Goal: Task Accomplishment & Management: Use online tool/utility

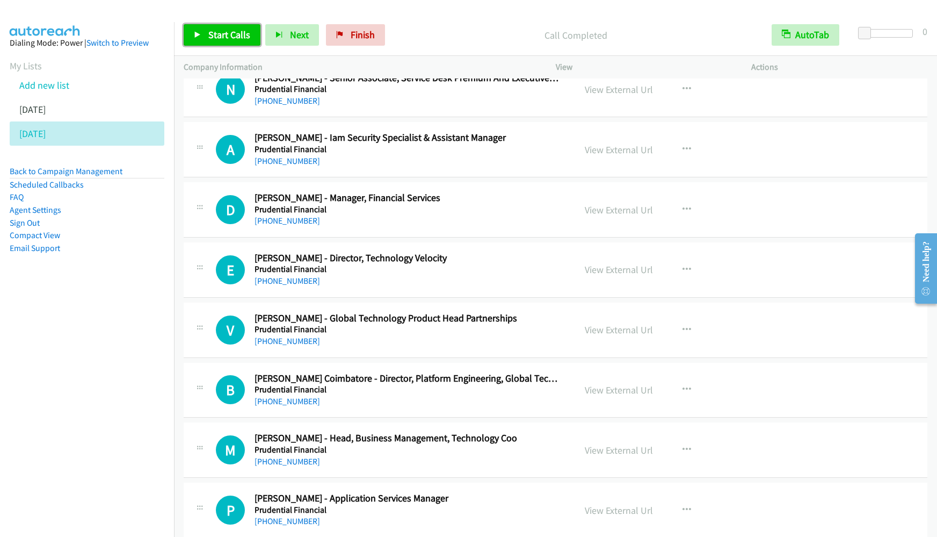
click at [232, 38] on span "Start Calls" at bounding box center [229, 34] width 42 height 12
click at [223, 31] on span "Pause" at bounding box center [220, 34] width 24 height 12
click at [209, 37] on span "Start Calls" at bounding box center [229, 34] width 42 height 12
click at [214, 41] on link "Pause" at bounding box center [213, 34] width 59 height 21
click at [214, 41] on link "Start Calls" at bounding box center [222, 34] width 77 height 21
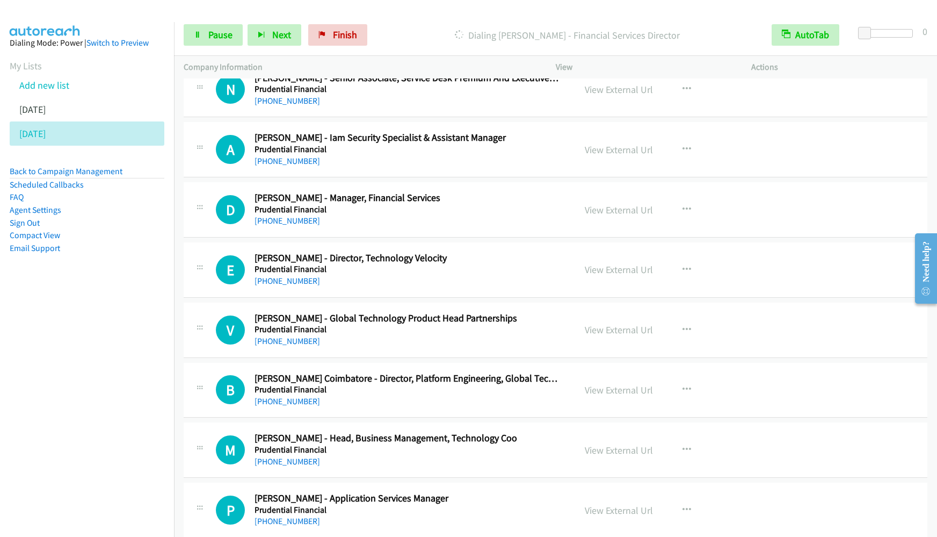
drag, startPoint x: 140, startPoint y: 279, endPoint x: 339, endPoint y: 91, distance: 274.3
click at [140, 279] on aside "Dialing Mode: Power | Switch to Preview My Lists Add new list [DATE] [DATE] Bac…" at bounding box center [87, 162] width 174 height 281
click at [213, 34] on span "Pause" at bounding box center [220, 34] width 24 height 12
click at [232, 43] on link "Start Calls" at bounding box center [222, 34] width 77 height 21
click at [227, 35] on span "Pause" at bounding box center [220, 34] width 24 height 12
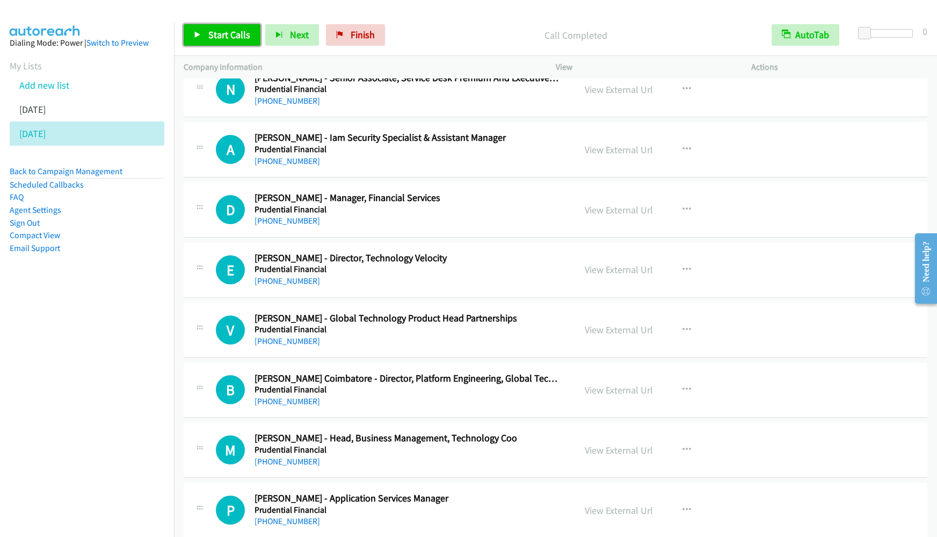
click at [206, 33] on link "Start Calls" at bounding box center [222, 34] width 77 height 21
click at [198, 33] on icon at bounding box center [198, 36] width 8 height 8
click at [208, 26] on link "Start Calls" at bounding box center [222, 34] width 77 height 21
click at [212, 34] on span "Start Calls" at bounding box center [229, 34] width 42 height 12
click at [104, 359] on nav "Dialing Mode: Power | Switch to Preview My Lists Add new list [DATE] [DATE] Bac…" at bounding box center [87, 290] width 175 height 537
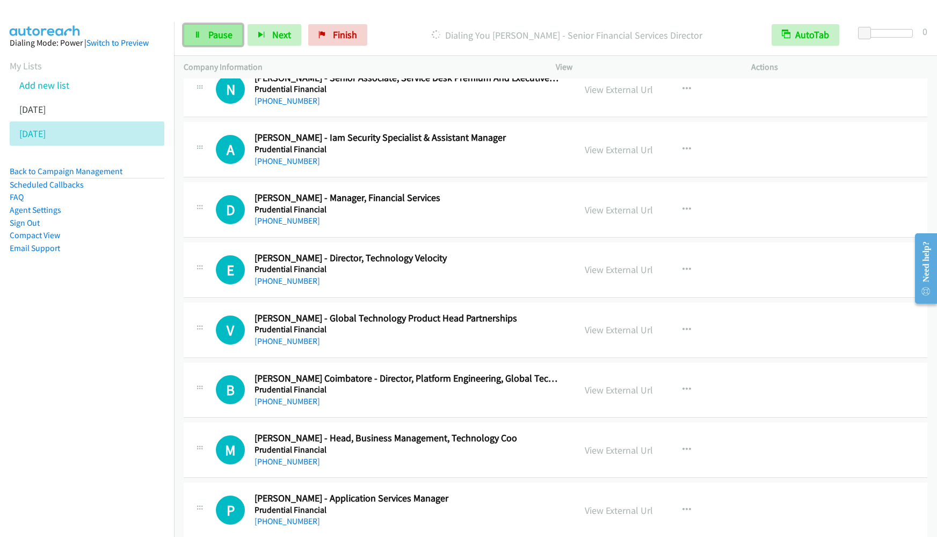
click at [222, 41] on link "Pause" at bounding box center [213, 34] width 59 height 21
click at [238, 40] on span "Start Calls" at bounding box center [229, 34] width 42 height 12
drag, startPoint x: 80, startPoint y: 318, endPoint x: 299, endPoint y: 173, distance: 262.5
click at [80, 318] on nav "Dialing Mode: Power | Switch to Preview My Lists Add new list [DATE] [DATE] Bac…" at bounding box center [87, 290] width 175 height 537
click at [216, 37] on span "Pause" at bounding box center [220, 34] width 24 height 12
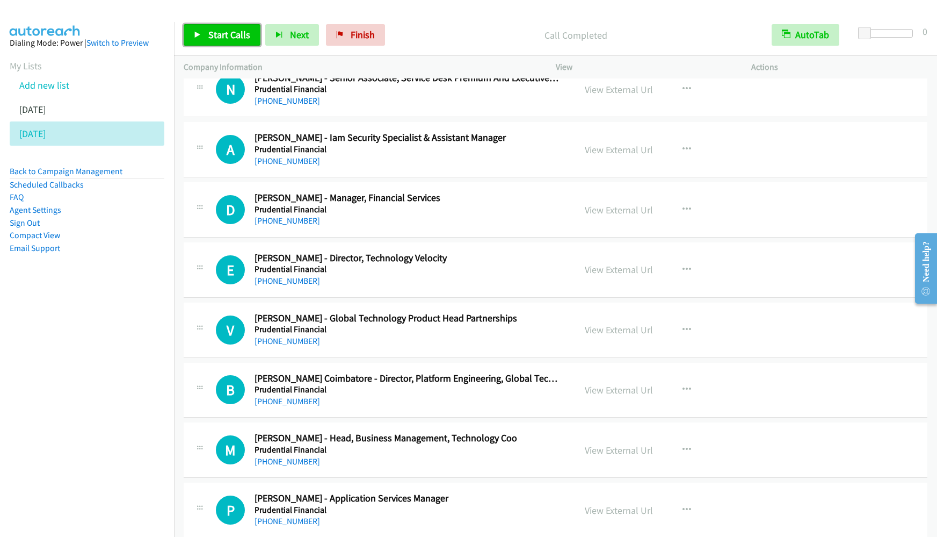
click at [233, 31] on span "Start Calls" at bounding box center [229, 34] width 42 height 12
drag, startPoint x: 118, startPoint y: 339, endPoint x: 307, endPoint y: 194, distance: 238.3
click at [118, 339] on nav "Dialing Mode: Power | Switch to Preview My Lists Add new list [DATE] [DATE] Bac…" at bounding box center [87, 290] width 175 height 537
click at [212, 44] on link "Pause" at bounding box center [213, 34] width 59 height 21
click at [218, 32] on span "Start Calls" at bounding box center [229, 34] width 42 height 12
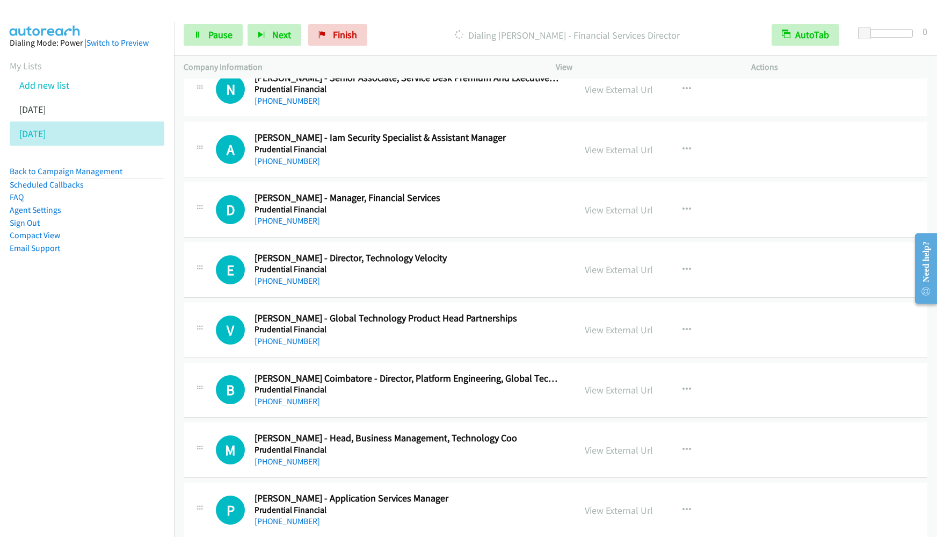
click at [106, 297] on aside "Dialing Mode: Power | Switch to Preview My Lists Add new list [DATE] [DATE] Bac…" at bounding box center [87, 162] width 174 height 281
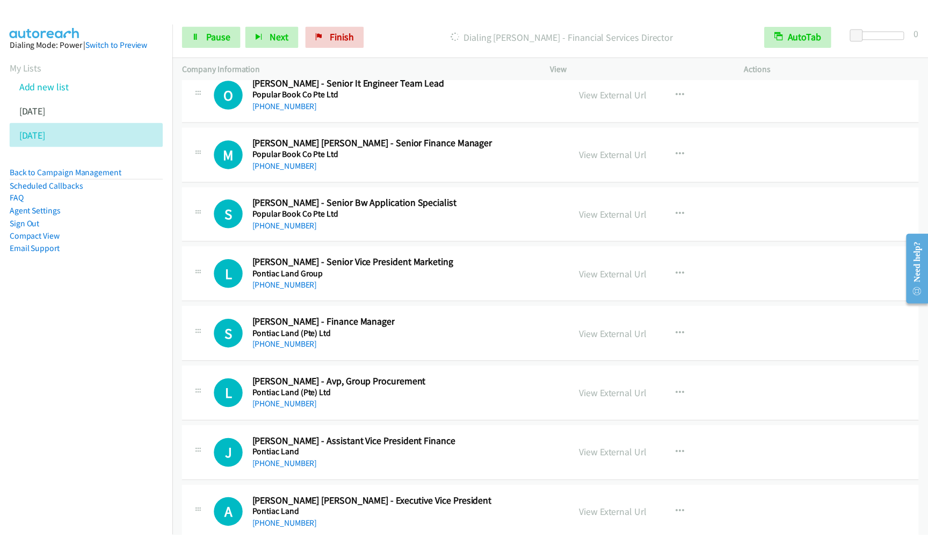
scroll to position [13374, 0]
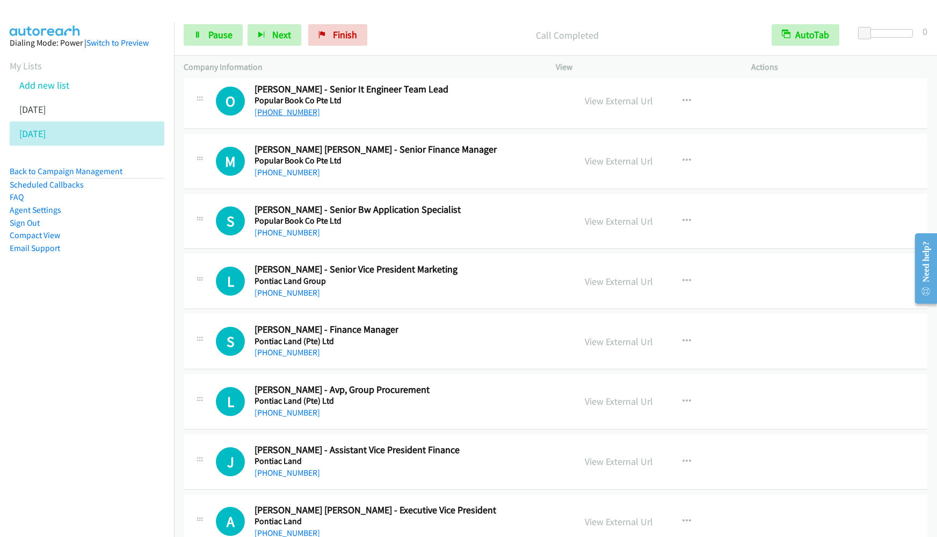
click at [77, 317] on nav "Dialing Mode: Power | Switch to Preview My Lists Add new list [DATE] [DATE] Bac…" at bounding box center [87, 290] width 175 height 537
click at [230, 30] on span "Pause" at bounding box center [220, 34] width 24 height 12
click at [234, 28] on span "Start Calls" at bounding box center [229, 34] width 42 height 12
click at [227, 38] on span "Pause" at bounding box center [220, 34] width 24 height 12
click at [227, 37] on span "Start Calls" at bounding box center [229, 34] width 42 height 12
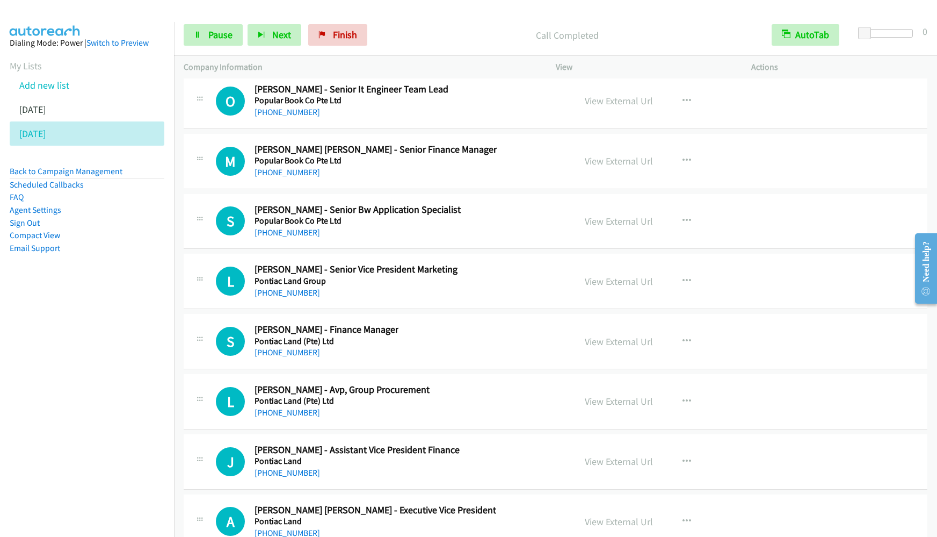
click at [109, 330] on nav "Dialing Mode: Power | Switch to Preview My Lists Add new list [DATE] [DATE] Bac…" at bounding box center [87, 290] width 175 height 537
click at [228, 37] on span "Pause" at bounding box center [220, 34] width 24 height 12
click at [228, 37] on span "Start Calls" at bounding box center [229, 34] width 42 height 12
drag, startPoint x: 110, startPoint y: 314, endPoint x: 138, endPoint y: 297, distance: 33.3
click at [110, 314] on nav "Dialing Mode: Power | Switch to Preview My Lists Add new list [DATE] [DATE] Bac…" at bounding box center [87, 290] width 175 height 537
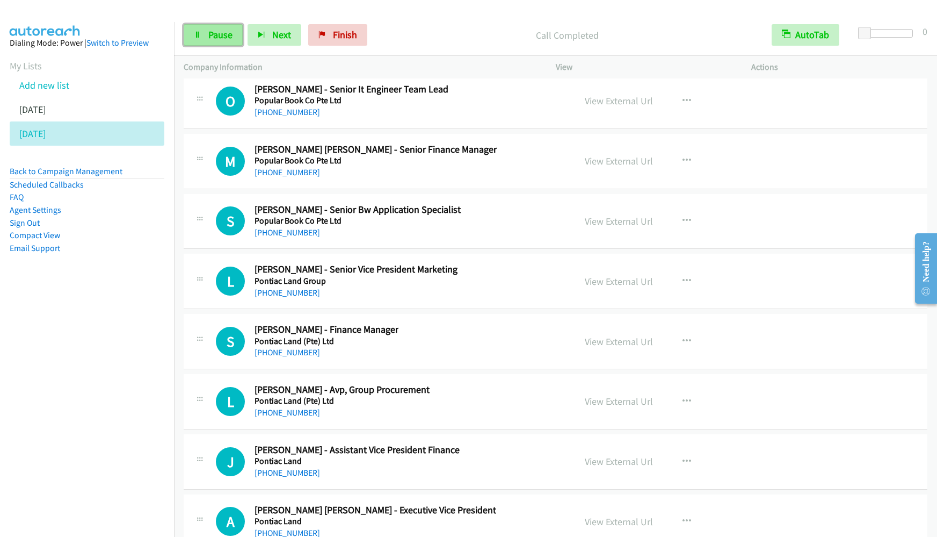
click at [200, 30] on link "Pause" at bounding box center [213, 34] width 59 height 21
click at [200, 30] on link "Start Calls" at bounding box center [222, 34] width 77 height 21
click at [49, 373] on nav "Dialing Mode: Power | Switch to Preview My Lists Add new list [DATE] [DATE] Bac…" at bounding box center [87, 290] width 175 height 537
click at [203, 38] on link "Pause" at bounding box center [213, 34] width 59 height 21
click at [198, 38] on icon at bounding box center [198, 36] width 8 height 8
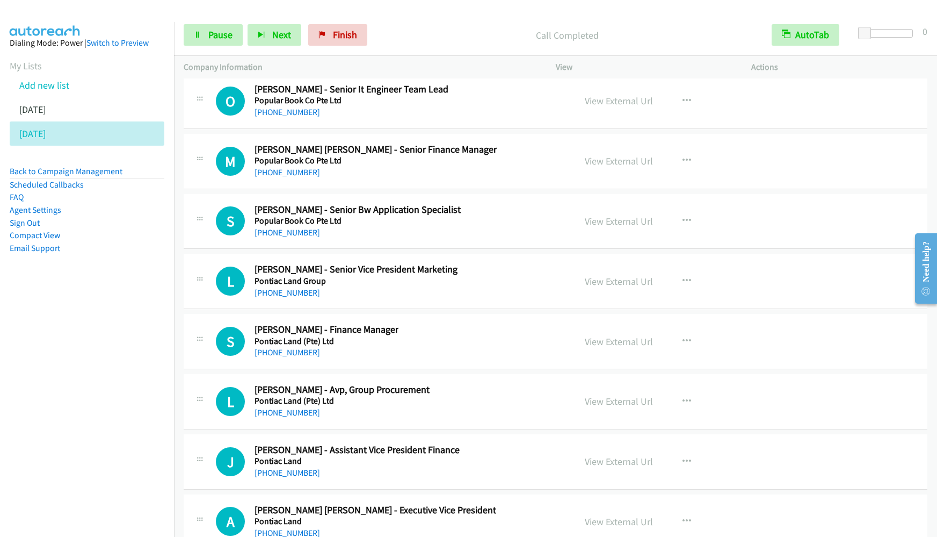
click at [109, 323] on nav "Dialing Mode: Power | Switch to Preview My Lists Add new list [DATE] [DATE] Bac…" at bounding box center [87, 290] width 175 height 537
click at [223, 48] on div "Start Calls Pause Next Finish Call Completed AutoTab AutoTab 0" at bounding box center [555, 35] width 763 height 41
click at [221, 40] on span "Pause" at bounding box center [220, 34] width 24 height 12
click at [221, 38] on span "Start Calls" at bounding box center [229, 34] width 42 height 12
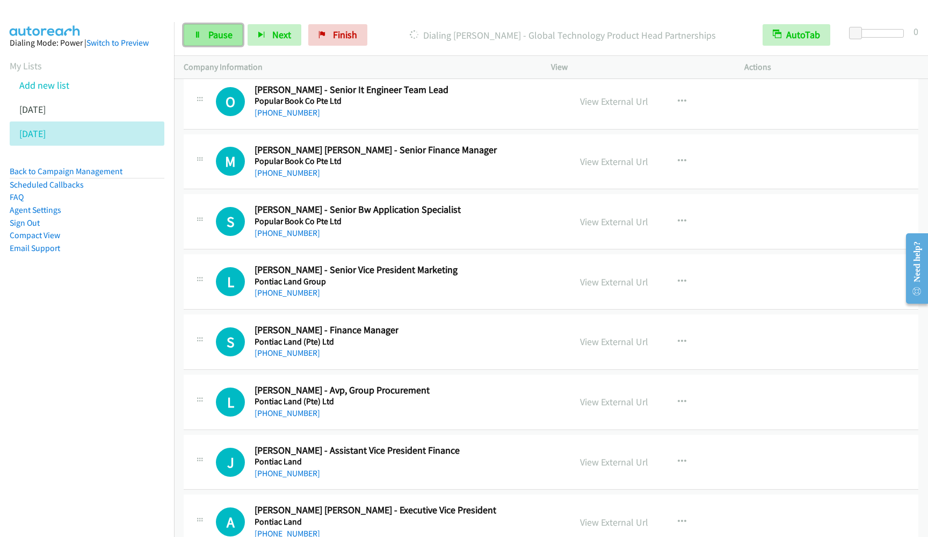
click at [202, 33] on link "Pause" at bounding box center [213, 34] width 59 height 21
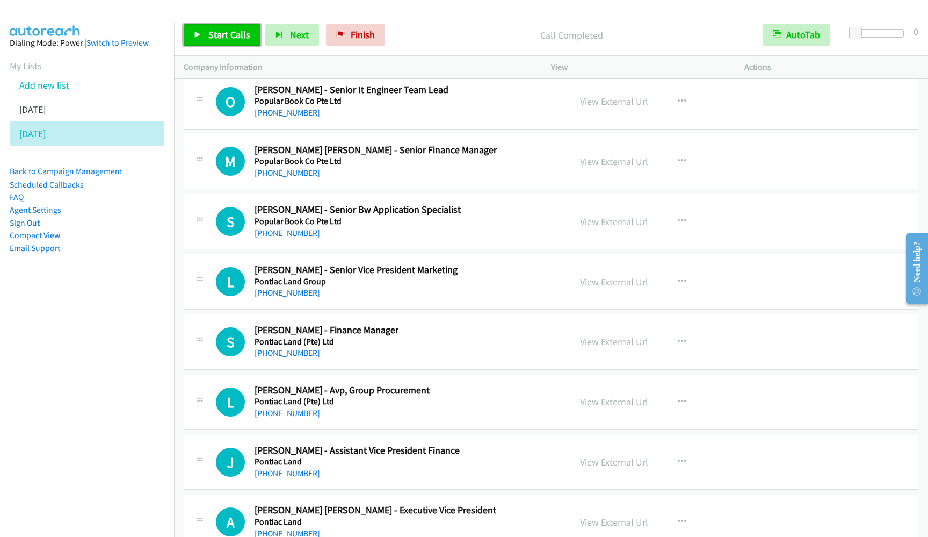
click at [216, 32] on span "Start Calls" at bounding box center [229, 34] width 42 height 12
click at [71, 314] on nav "Dialing Mode: Power | Switch to Preview My Lists Add new list [DATE] [DATE] Bac…" at bounding box center [87, 290] width 175 height 537
click at [211, 34] on span "Pause" at bounding box center [220, 34] width 24 height 12
click at [238, 34] on span "Start Calls" at bounding box center [229, 34] width 42 height 12
click at [100, 368] on nav "Dialing Mode: Power | Switch to Preview My Lists Add new list [DATE] [DATE] Bac…" at bounding box center [87, 290] width 175 height 537
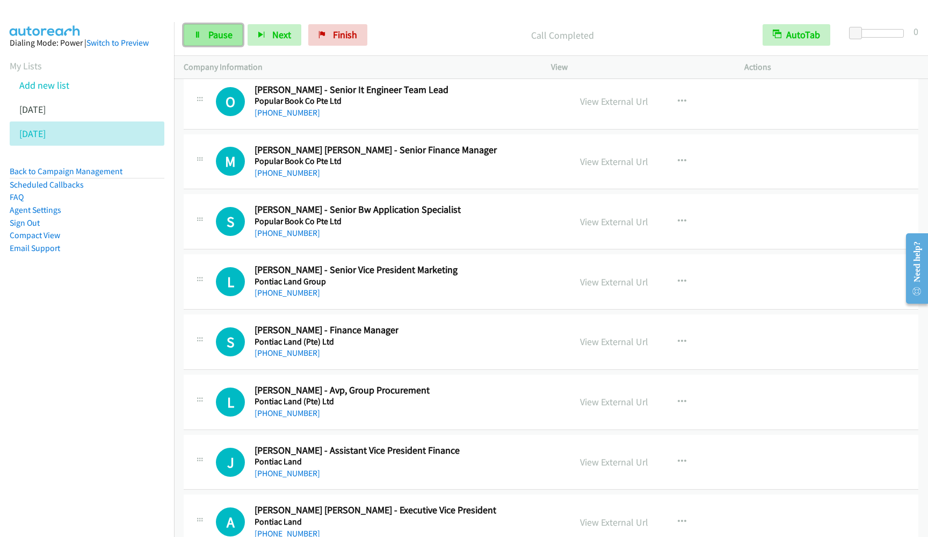
click at [222, 36] on span "Pause" at bounding box center [220, 34] width 24 height 12
click at [229, 36] on span "Start Calls" at bounding box center [229, 34] width 42 height 12
click at [103, 357] on nav "Dialing Mode: Power | Switch to Preview My Lists Add new list [DATE] [DATE] Bac…" at bounding box center [87, 290] width 175 height 537
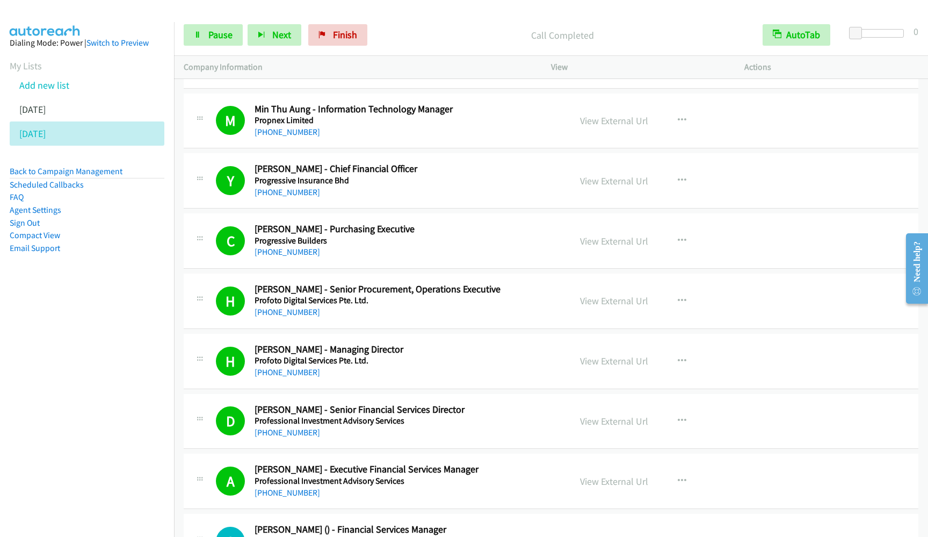
scroll to position [10554, 0]
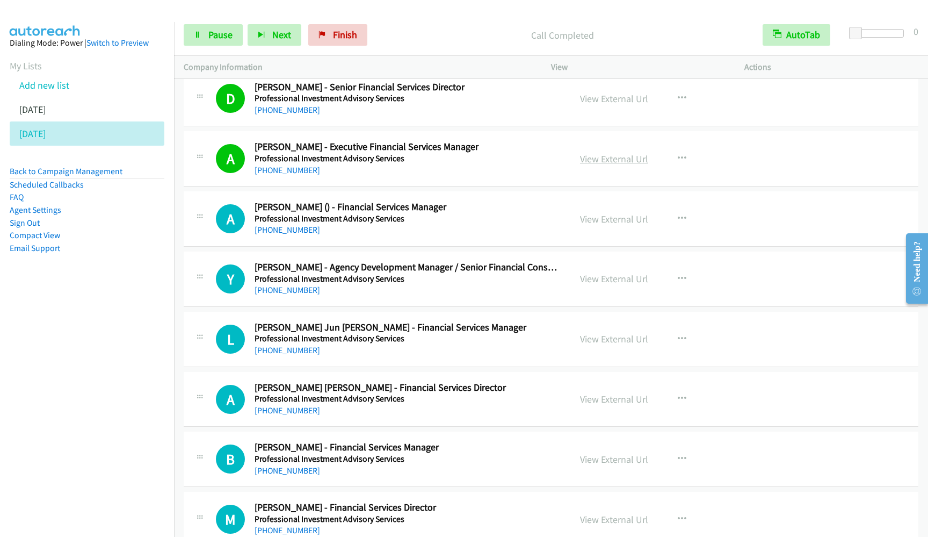
click at [585, 160] on link "View External Url" at bounding box center [614, 159] width 68 height 12
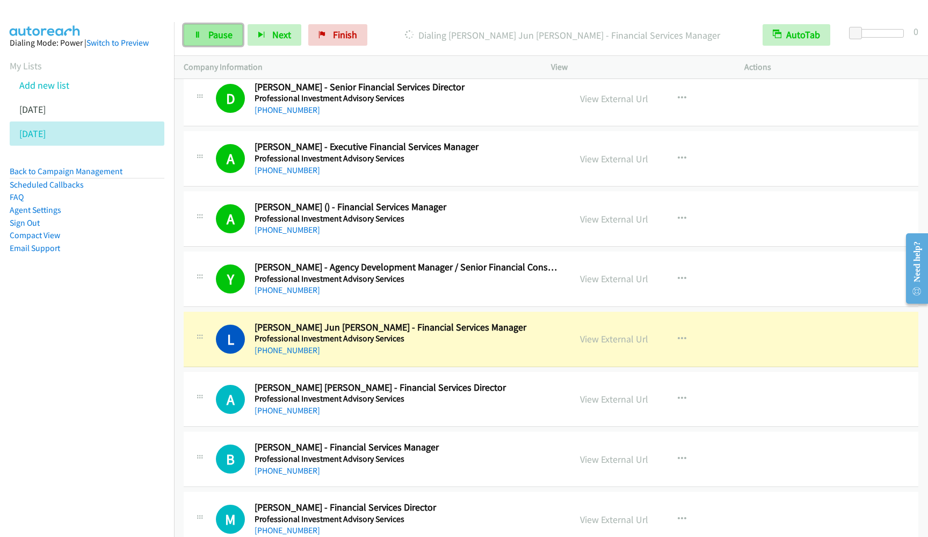
click at [190, 38] on link "Pause" at bounding box center [213, 34] width 59 height 21
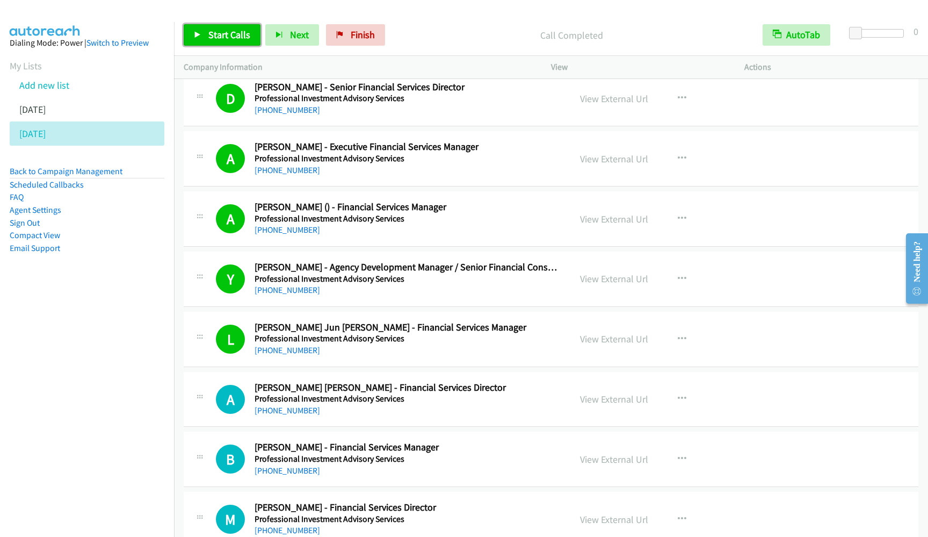
click at [203, 27] on link "Start Calls" at bounding box center [222, 34] width 77 height 21
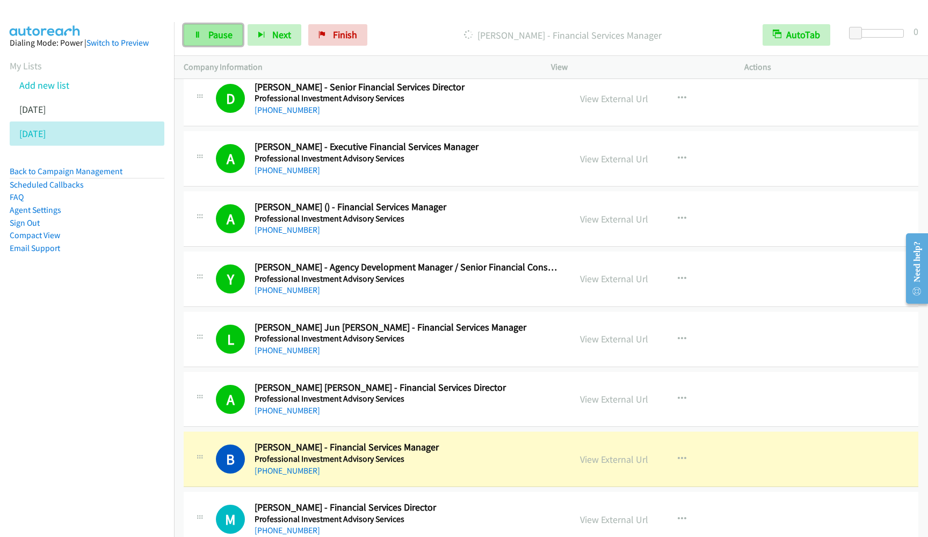
click at [227, 38] on span "Pause" at bounding box center [220, 34] width 24 height 12
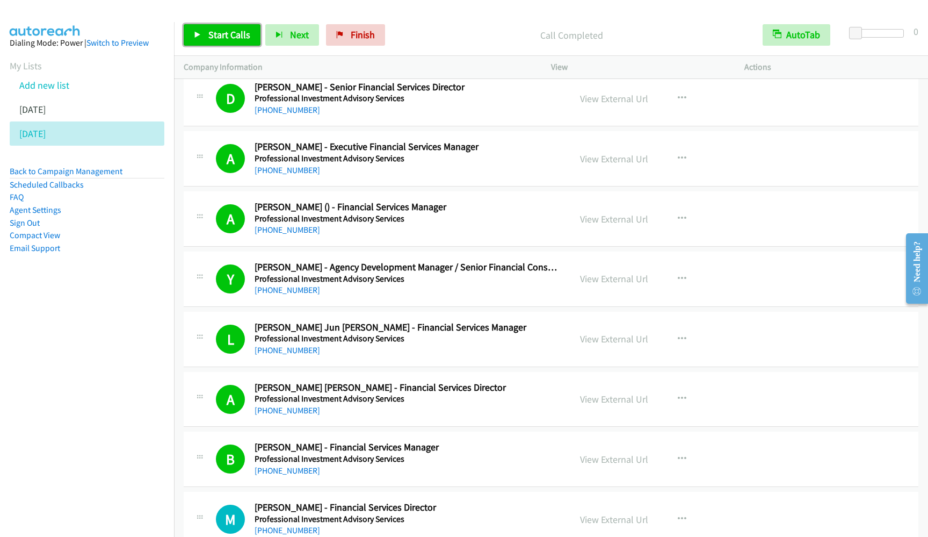
click at [199, 39] on link "Start Calls" at bounding box center [222, 34] width 77 height 21
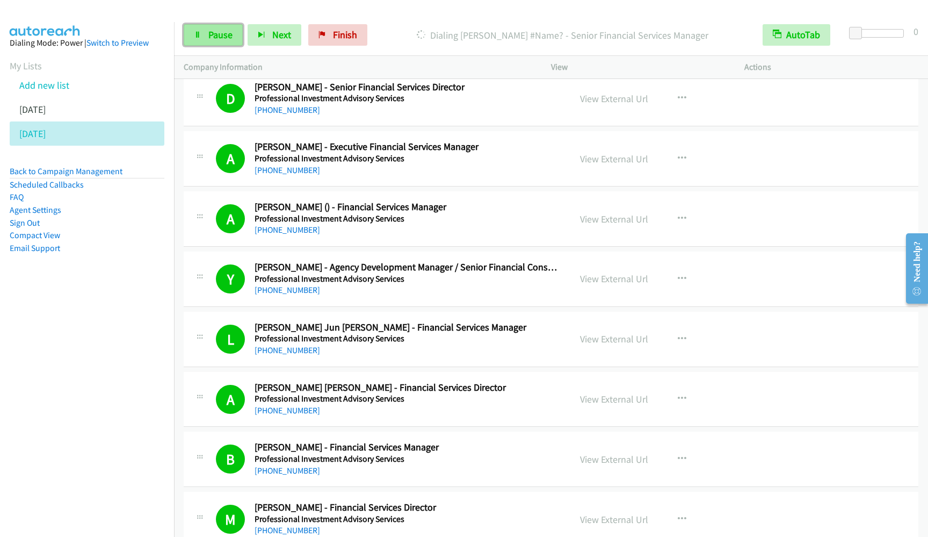
click at [220, 40] on span "Pause" at bounding box center [220, 34] width 24 height 12
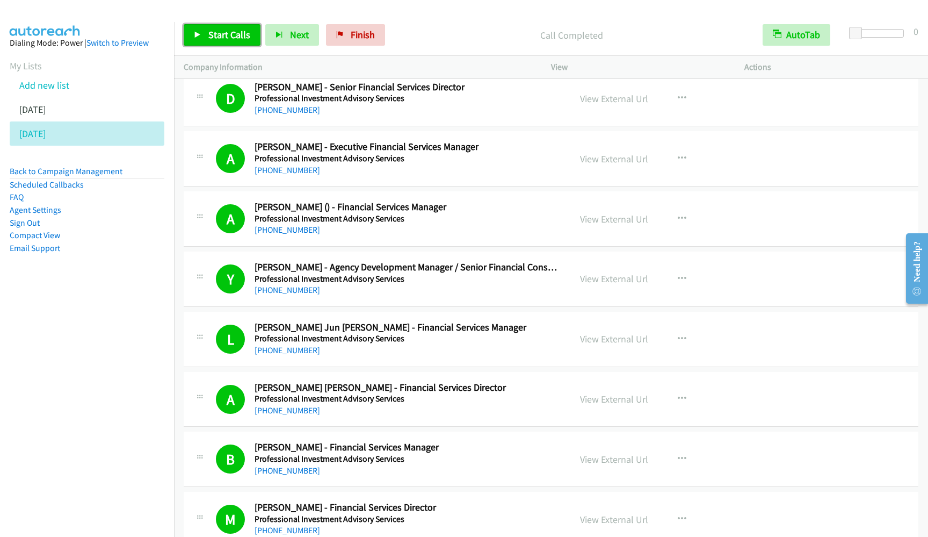
click at [237, 39] on span "Start Calls" at bounding box center [229, 34] width 42 height 12
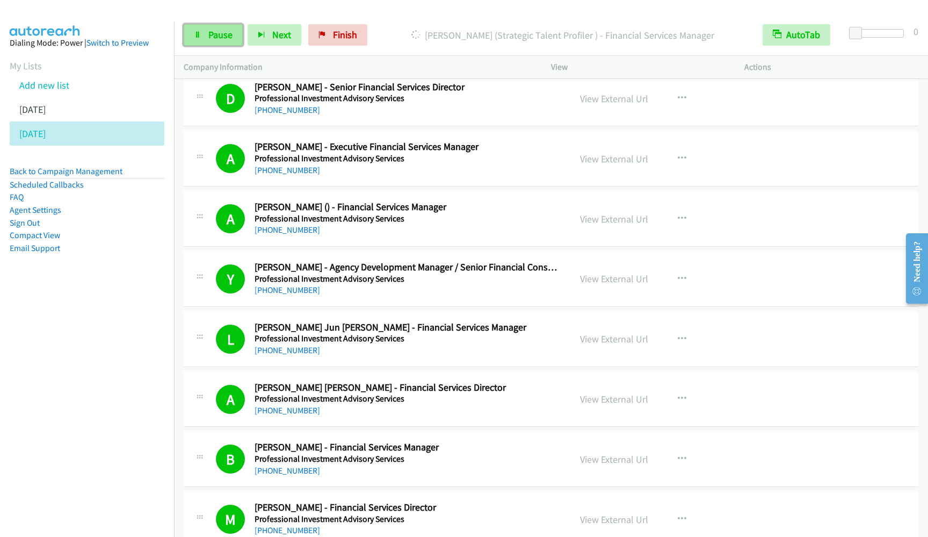
click at [200, 38] on icon at bounding box center [198, 36] width 8 height 8
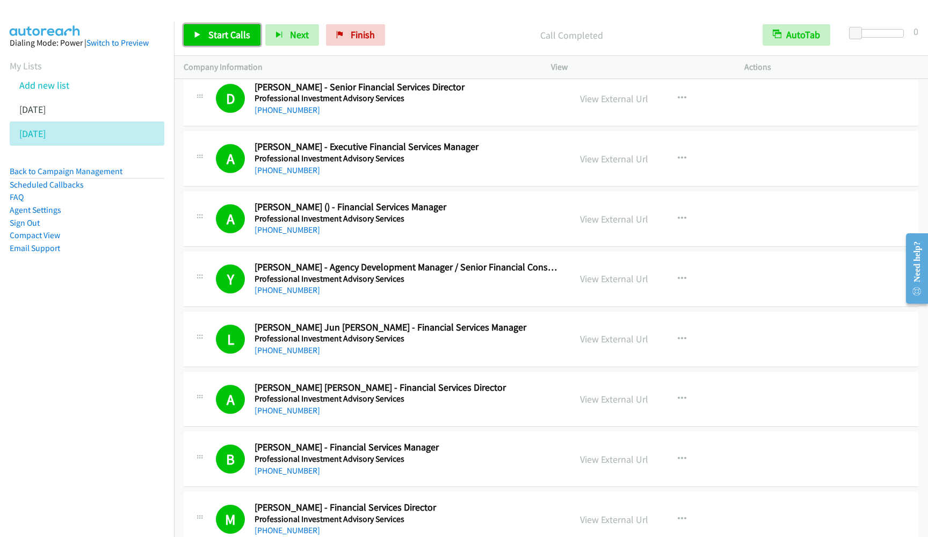
click at [205, 36] on link "Start Calls" at bounding box center [222, 34] width 77 height 21
click at [206, 35] on link "Pause" at bounding box center [213, 34] width 59 height 21
click at [214, 40] on span "Start Calls" at bounding box center [229, 34] width 42 height 12
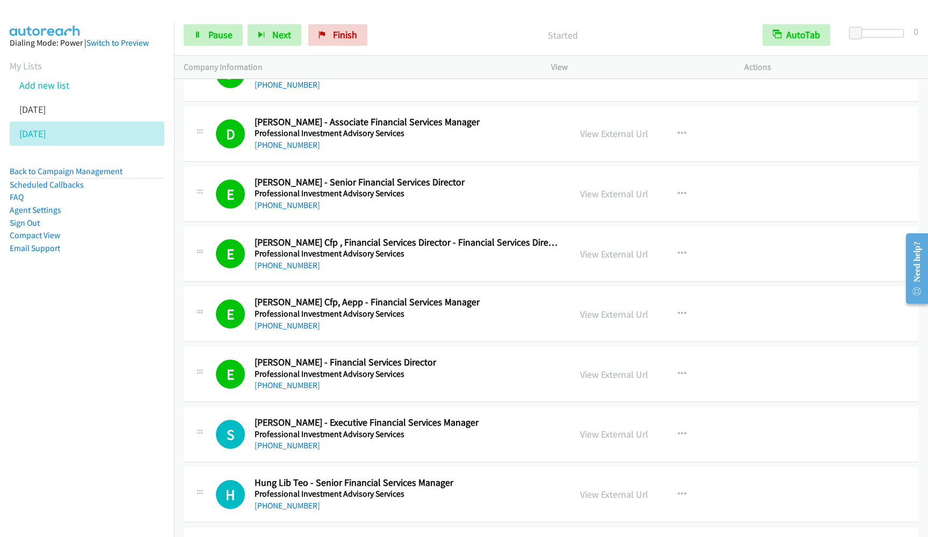
scroll to position [11601, 0]
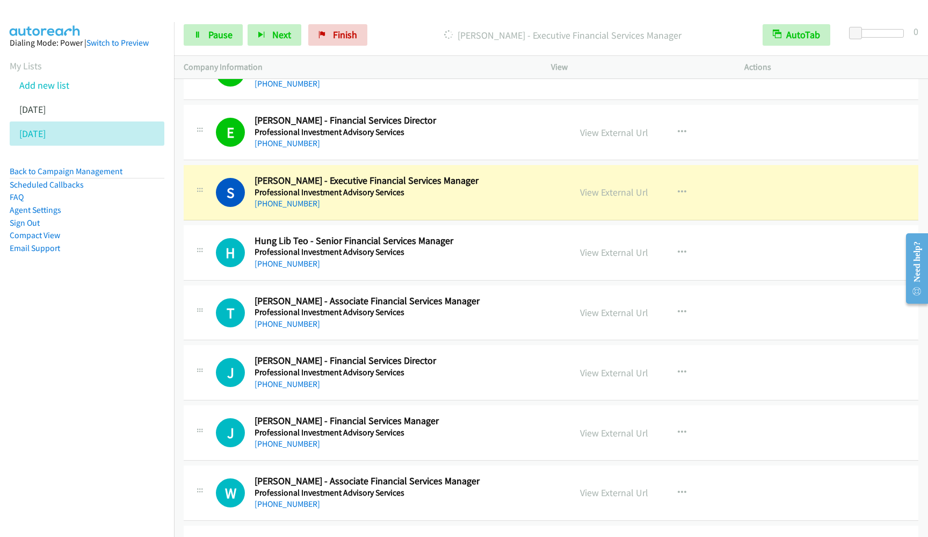
drag, startPoint x: 90, startPoint y: 351, endPoint x: 92, endPoint y: 346, distance: 5.5
click at [90, 351] on nav "Dialing Mode: Power | Switch to Preview My Lists Add new list [DATE] [DATE] Bac…" at bounding box center [87, 290] width 175 height 537
click at [198, 29] on link "Pause" at bounding box center [213, 34] width 59 height 21
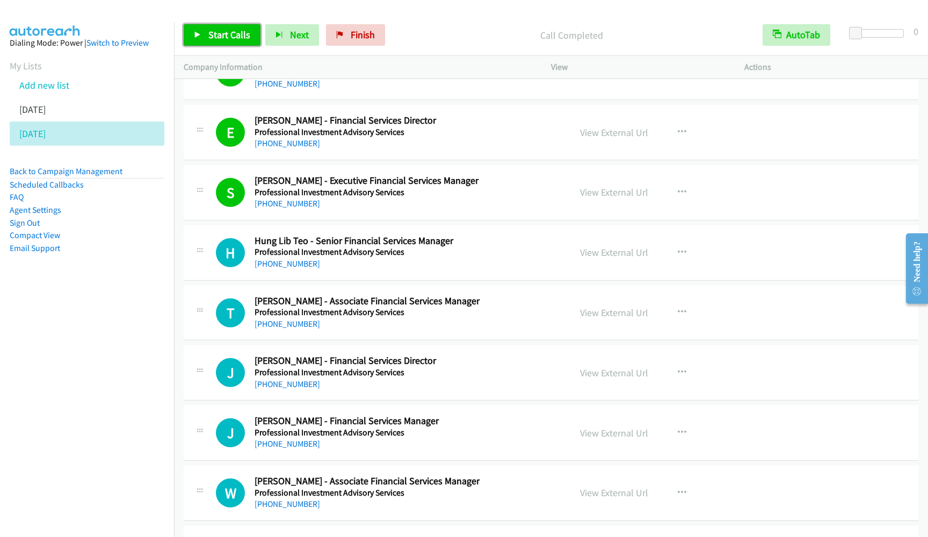
click at [221, 31] on span "Start Calls" at bounding box center [229, 34] width 42 height 12
drag, startPoint x: 76, startPoint y: 377, endPoint x: 85, endPoint y: 364, distance: 15.7
click at [76, 376] on nav "Dialing Mode: Power | Switch to Preview My Lists Add new list [DATE] [DATE] Bac…" at bounding box center [87, 290] width 175 height 537
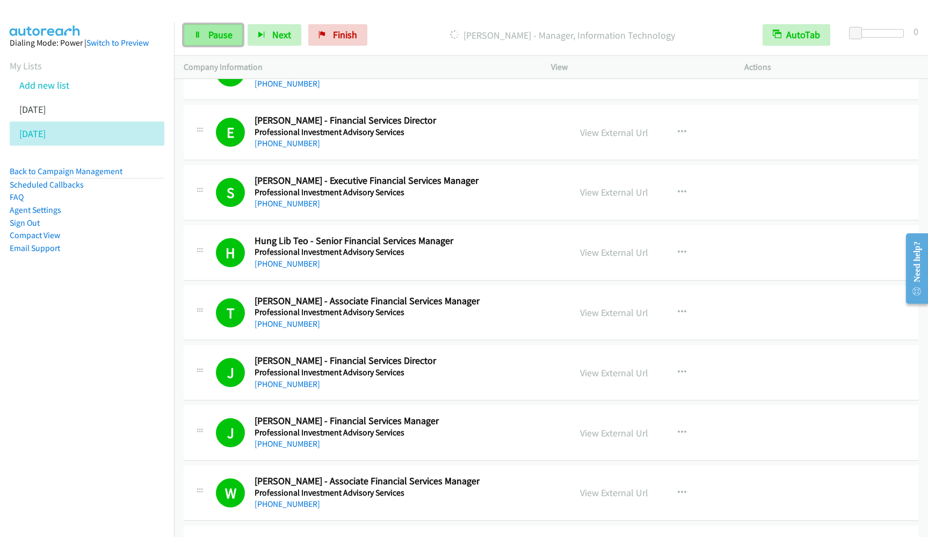
click at [197, 33] on icon at bounding box center [198, 36] width 8 height 8
click at [227, 35] on span "Start Calls" at bounding box center [229, 34] width 42 height 12
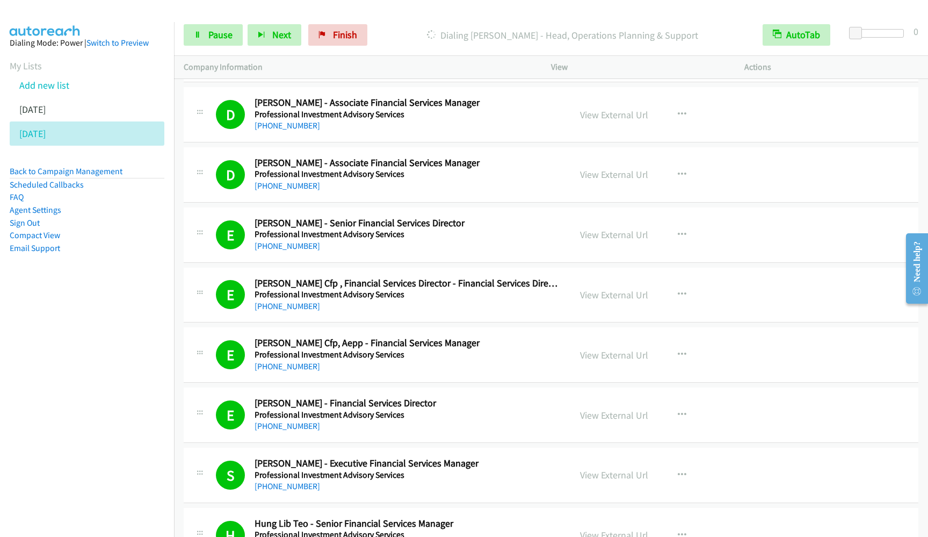
scroll to position [11279, 0]
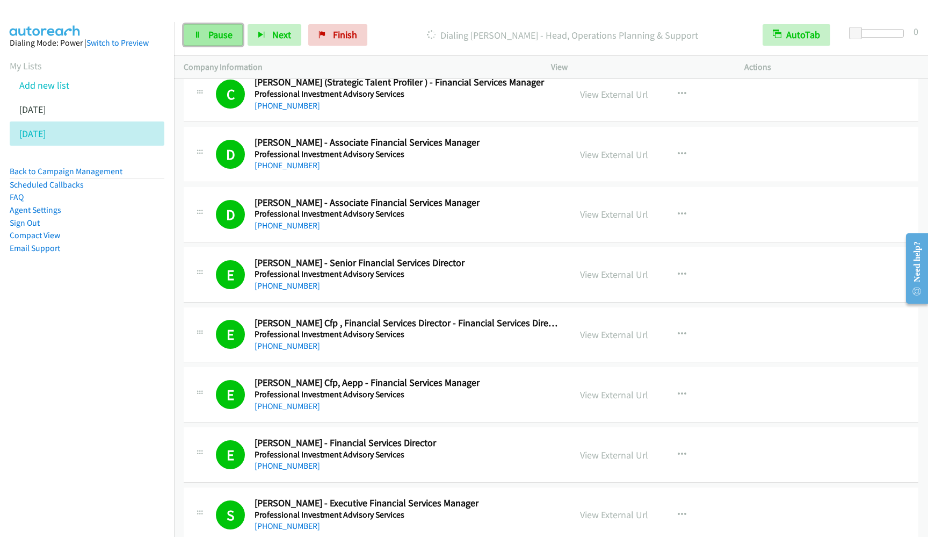
click at [225, 28] on span "Pause" at bounding box center [220, 34] width 24 height 12
click at [205, 28] on link "Start Calls" at bounding box center [222, 34] width 77 height 21
click at [212, 33] on span "Pause" at bounding box center [220, 34] width 24 height 12
click at [148, 401] on nav "Dialing Mode: Power | Switch to Preview My Lists Add new list [DATE] [DATE] Bac…" at bounding box center [87, 290] width 175 height 537
click at [230, 41] on link "Start Calls" at bounding box center [222, 34] width 77 height 21
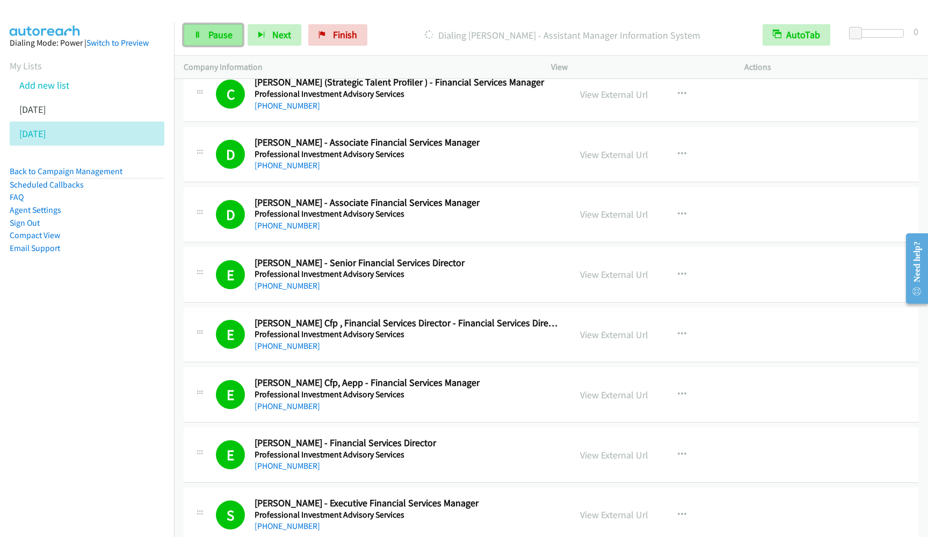
click at [216, 43] on link "Pause" at bounding box center [213, 34] width 59 height 21
click at [208, 31] on span "Start Calls" at bounding box center [229, 34] width 42 height 12
click at [137, 313] on nav "Dialing Mode: Power | Switch to Preview My Lists Add new list [DATE] [DATE] Bac…" at bounding box center [87, 290] width 175 height 537
drag, startPoint x: 131, startPoint y: 329, endPoint x: 155, endPoint y: 302, distance: 36.5
click at [131, 330] on nav "Dialing Mode: Power | Switch to Preview My Lists Add new list [DATE] [DATE] Bac…" at bounding box center [87, 290] width 175 height 537
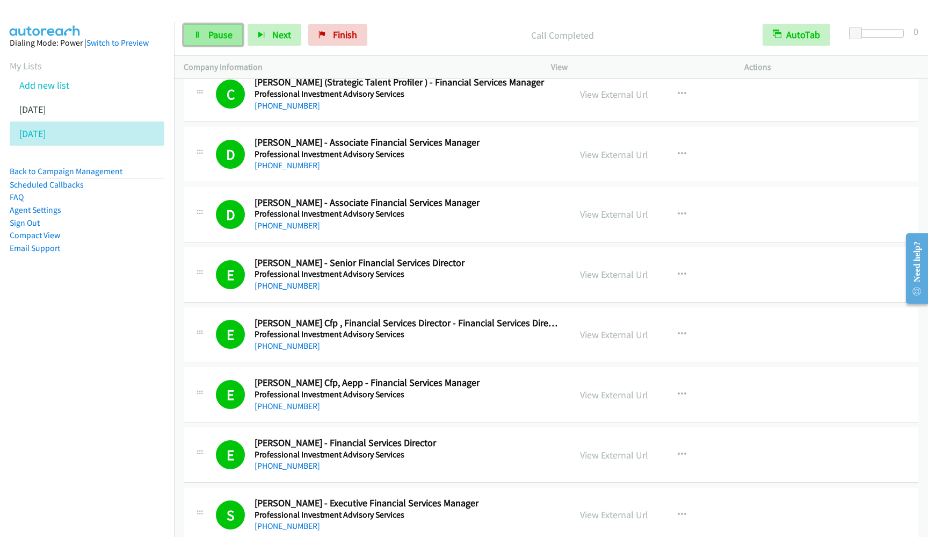
click at [230, 34] on span "Pause" at bounding box center [220, 34] width 24 height 12
click at [238, 36] on span "Start Calls" at bounding box center [229, 34] width 42 height 12
click at [198, 44] on link "Pause" at bounding box center [213, 34] width 59 height 21
drag, startPoint x: 141, startPoint y: 295, endPoint x: 291, endPoint y: 117, distance: 232.9
click at [141, 295] on aside "Dialing Mode: Power | Switch to Preview My Lists Add new list [DATE] [DATE] Bac…" at bounding box center [87, 162] width 174 height 281
